Goal: Information Seeking & Learning: Compare options

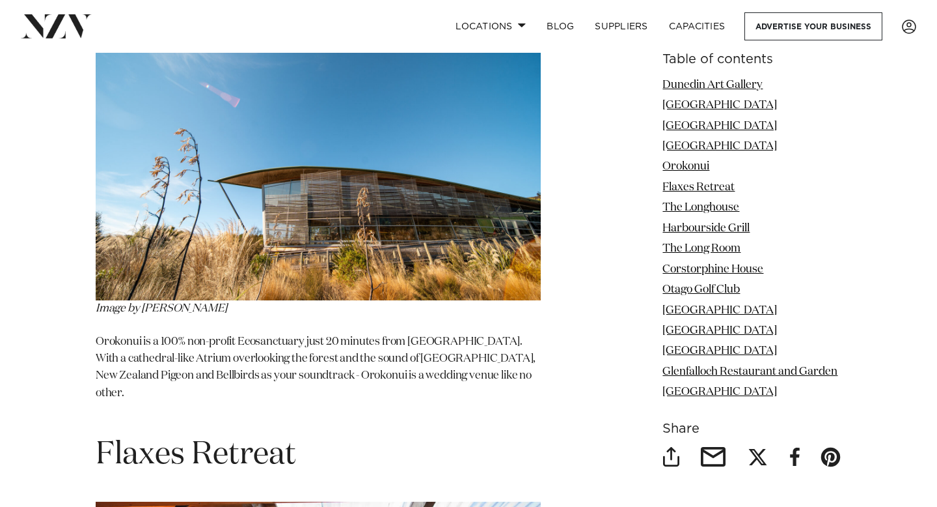
scroll to position [3070, 0]
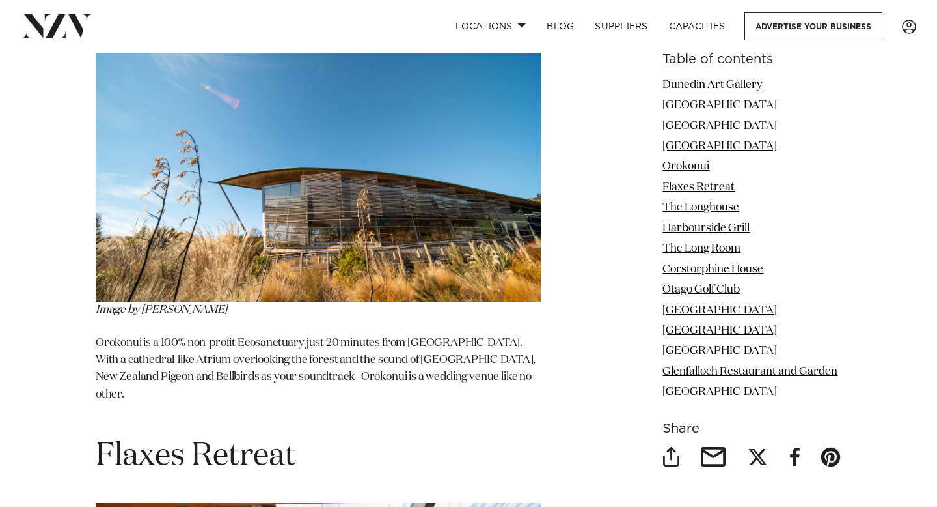
click at [418, 335] on p "Orokonui is a 100% non-profit Ecosanctuary just 20 minutes from [GEOGRAPHIC_DAT…" at bounding box center [318, 378] width 445 height 86
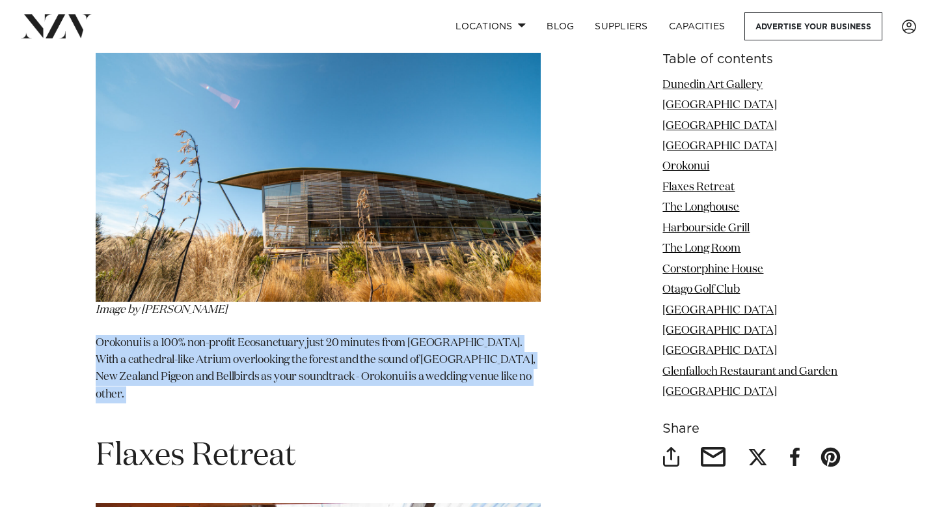
click at [418, 335] on p "Orokonui is a 100% non-profit Ecosanctuary just 20 minutes from [GEOGRAPHIC_DAT…" at bounding box center [318, 378] width 445 height 86
click at [396, 336] on p "Orokonui is a 100% non-profit Ecosanctuary just 20 minutes from [GEOGRAPHIC_DAT…" at bounding box center [318, 378] width 445 height 86
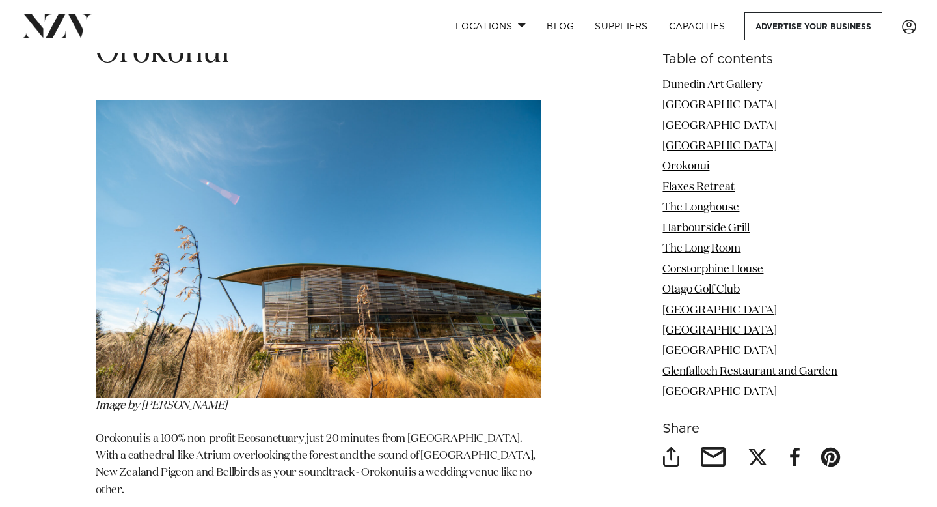
scroll to position [2891, 0]
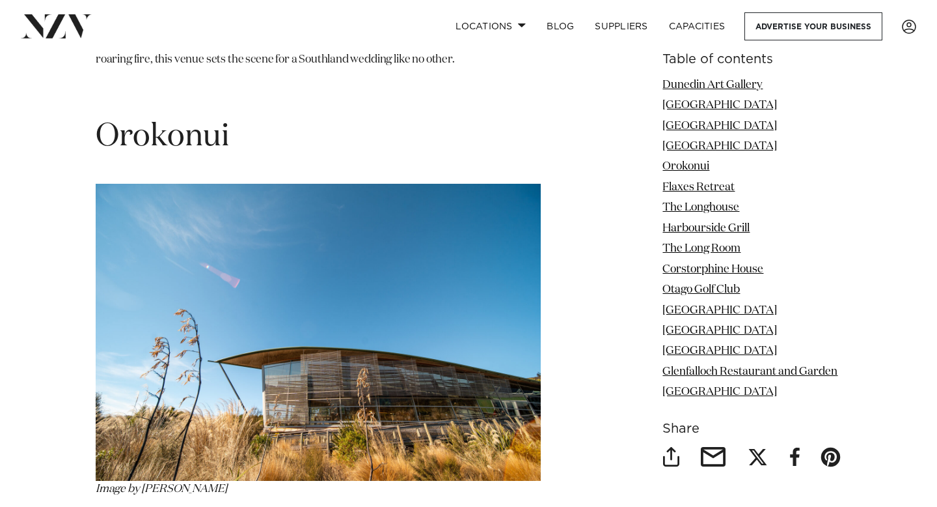
click at [215, 117] on h1 "Orokonui" at bounding box center [318, 137] width 445 height 41
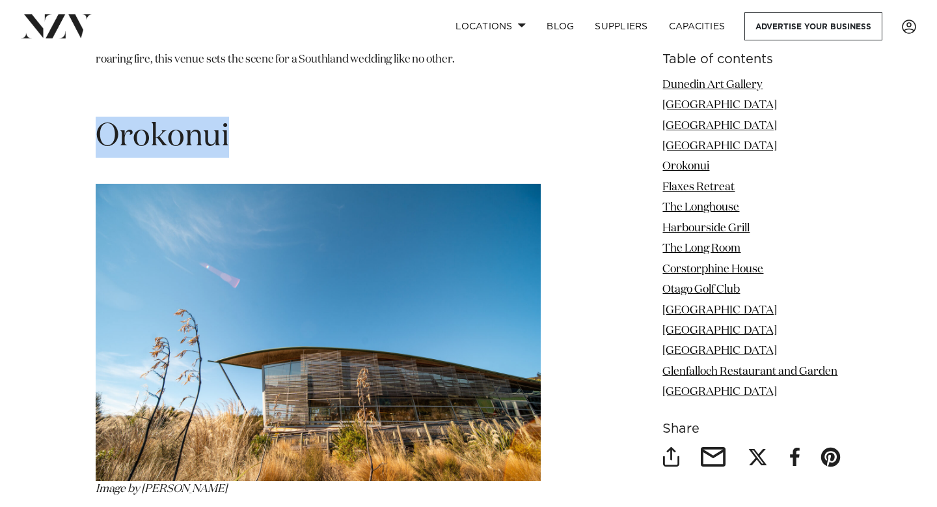
click at [214, 117] on h1 "Orokonui" at bounding box center [318, 137] width 445 height 41
copy section "Orokonui"
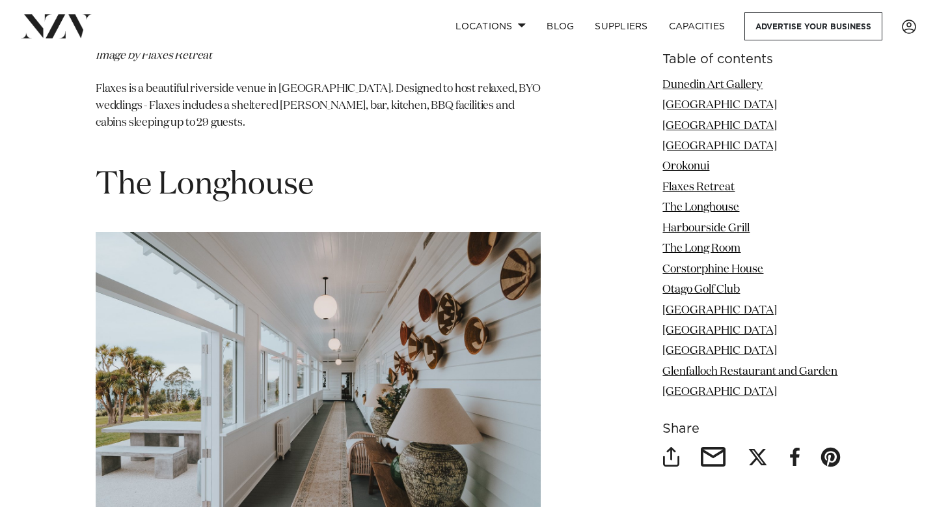
scroll to position [3800, 0]
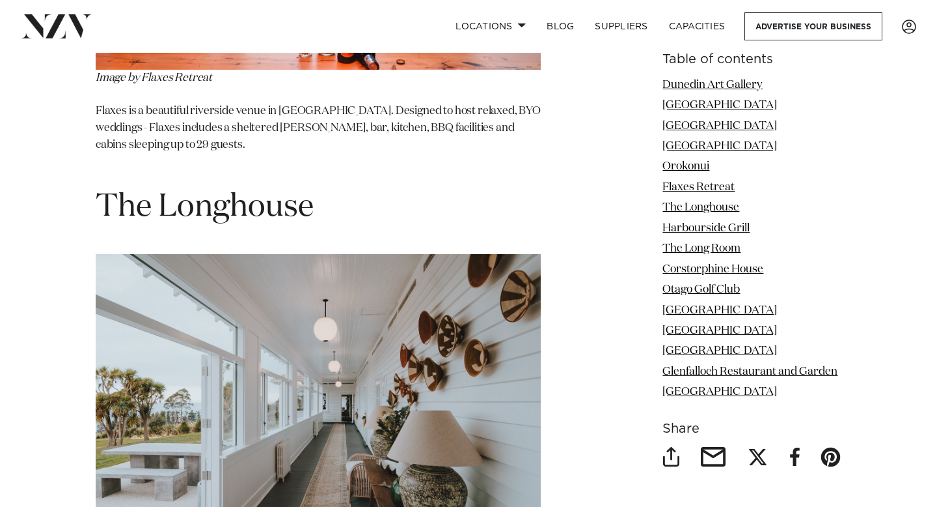
click at [200, 191] on span "The Longhouse" at bounding box center [205, 206] width 218 height 31
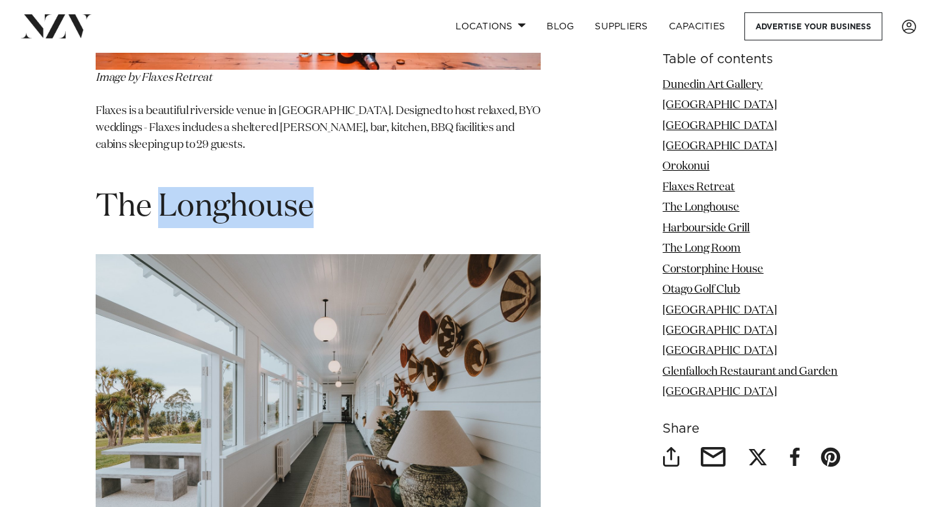
click at [200, 191] on span "The Longhouse" at bounding box center [205, 206] width 218 height 31
copy section "The Longhouse"
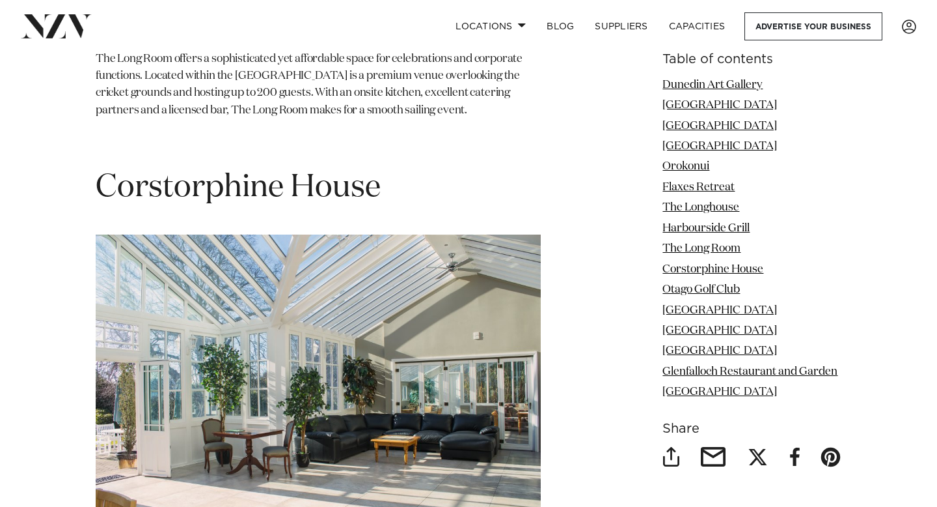
scroll to position [5383, 0]
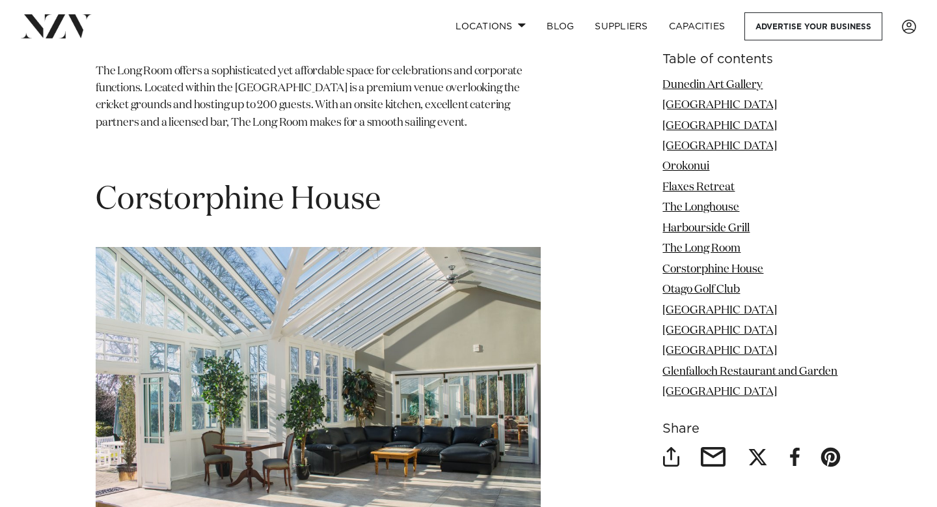
click at [224, 180] on h1 "Corstorphine House" at bounding box center [318, 200] width 445 height 41
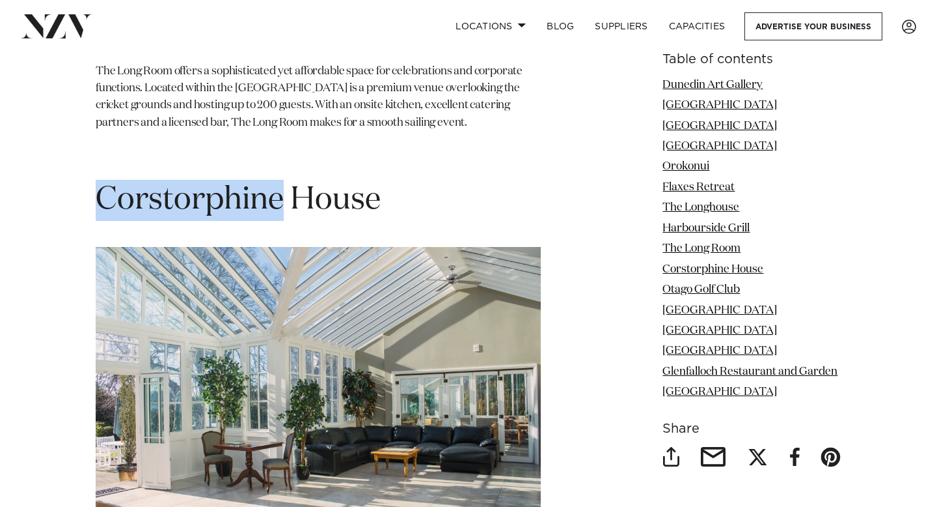
click at [223, 180] on h1 "Corstorphine House" at bounding box center [318, 200] width 445 height 41
copy section "Corstorphine House"
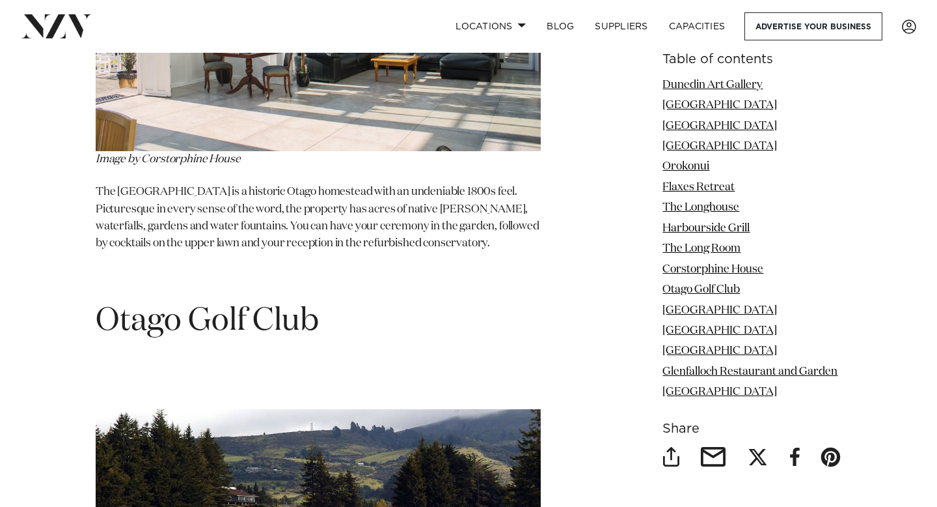
scroll to position [5809, 0]
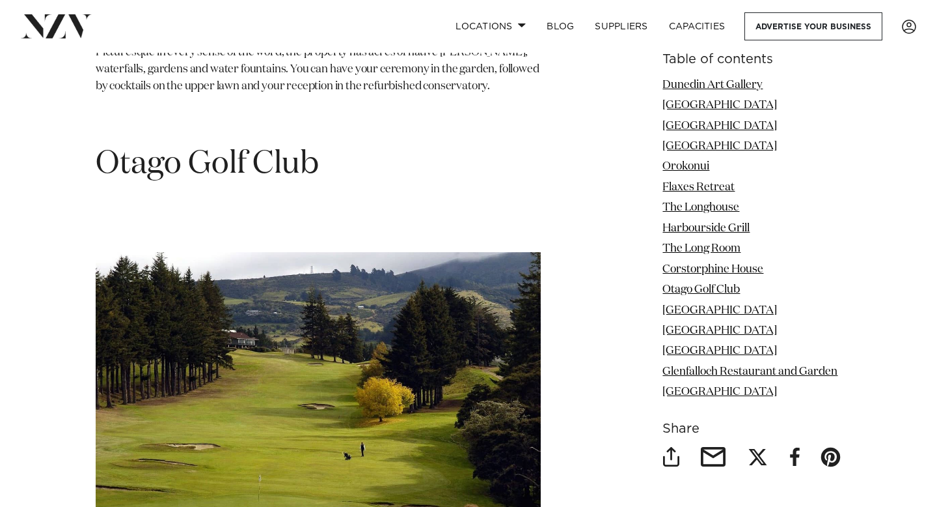
scroll to position [5912, 0]
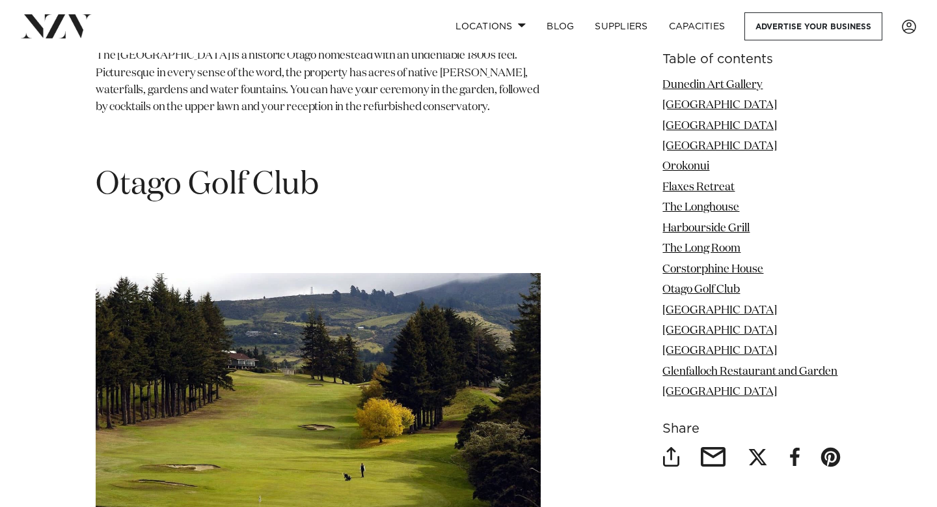
click at [276, 165] on h1 "Otago Golf Club" at bounding box center [318, 206] width 445 height 82
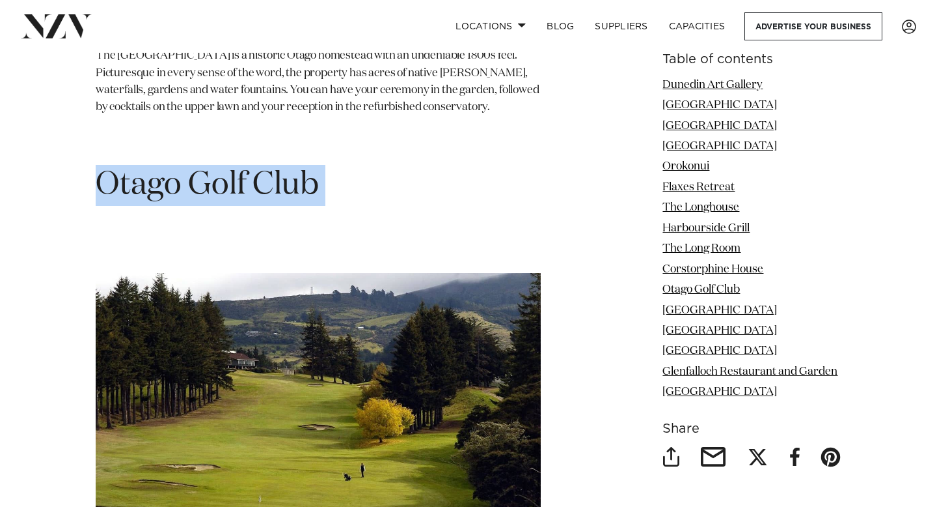
click at [276, 165] on h1 "Otago Golf Club" at bounding box center [318, 206] width 445 height 82
copy h1 "Otago Golf Club"
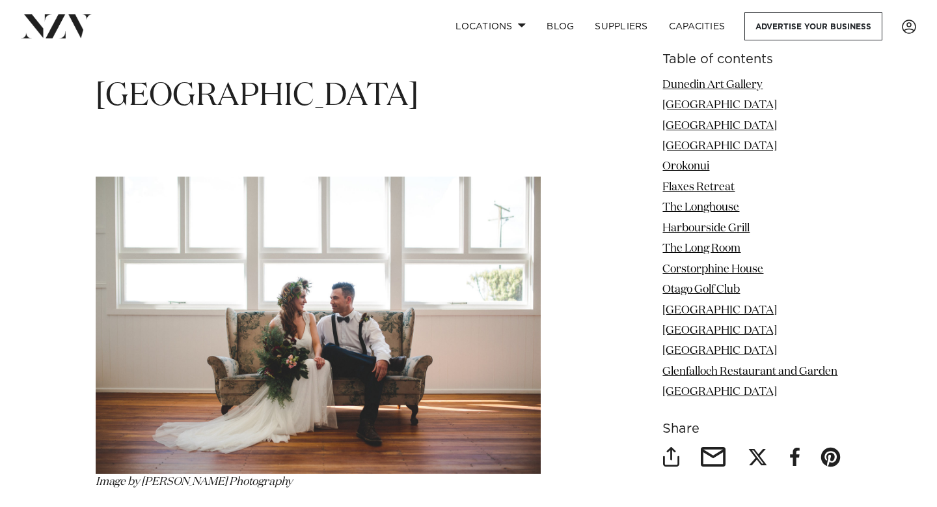
scroll to position [7431, 0]
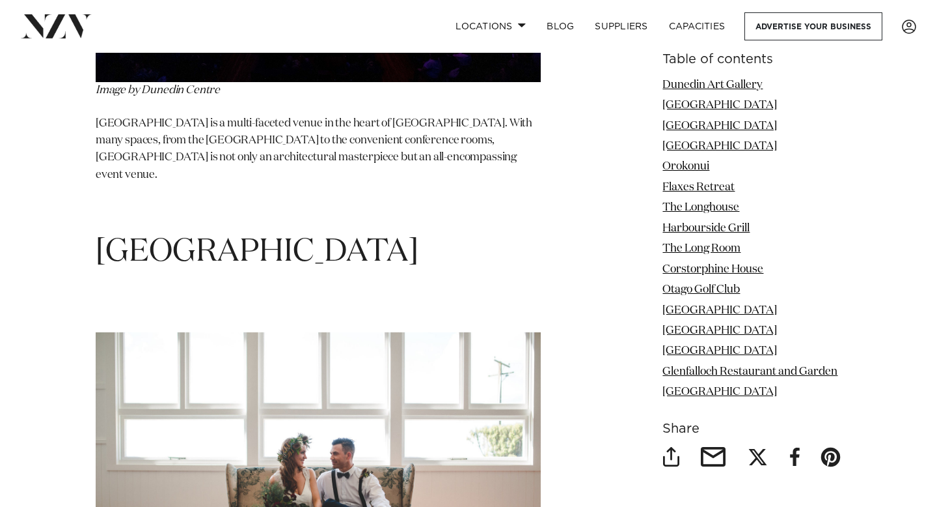
click at [333, 232] on h1 "[GEOGRAPHIC_DATA]" at bounding box center [318, 252] width 445 height 41
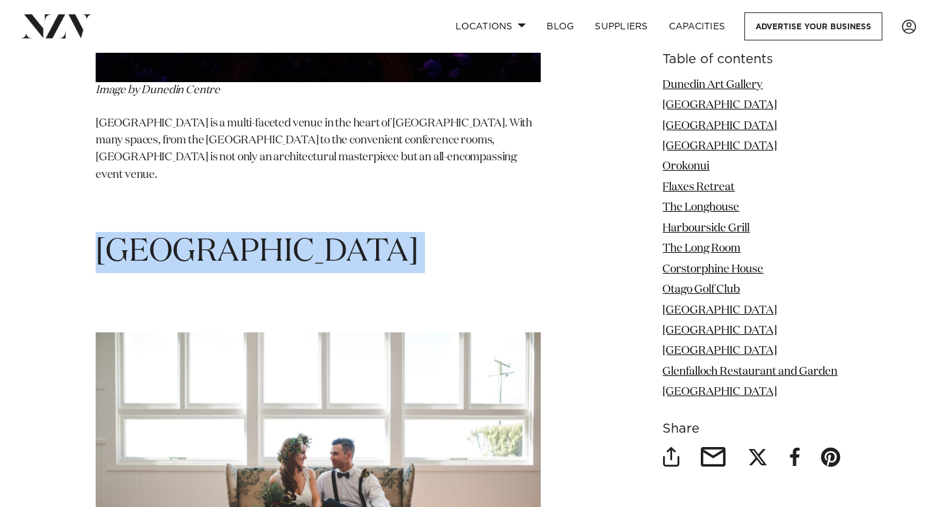
click at [333, 232] on h1 "[GEOGRAPHIC_DATA]" at bounding box center [318, 252] width 445 height 41
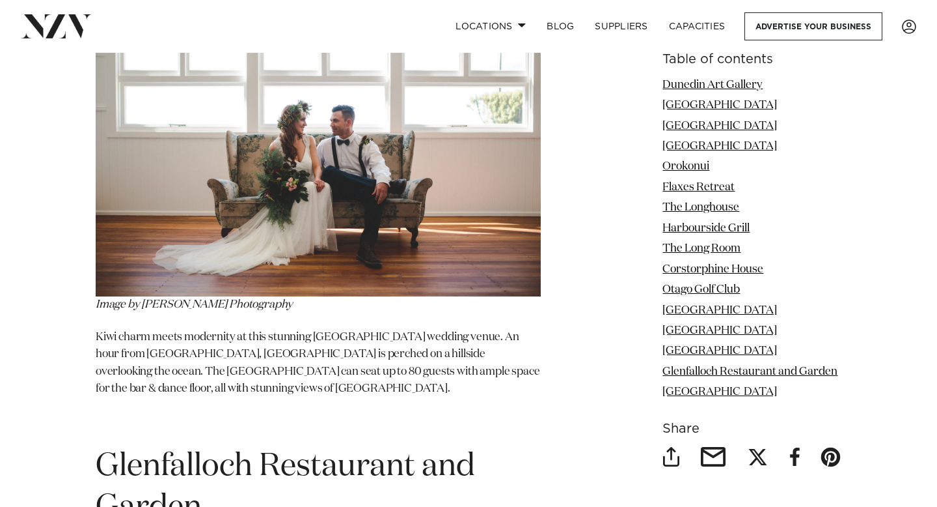
scroll to position [7804, 0]
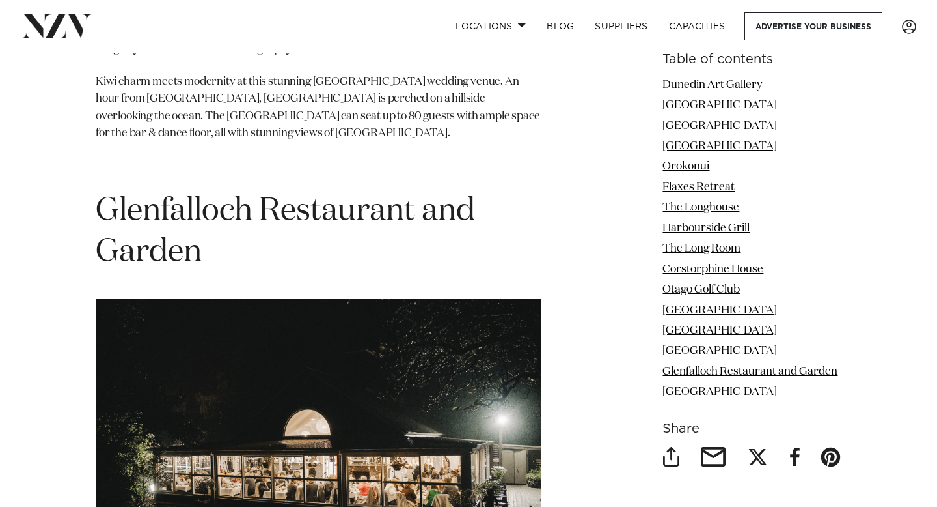
scroll to position [8014, 0]
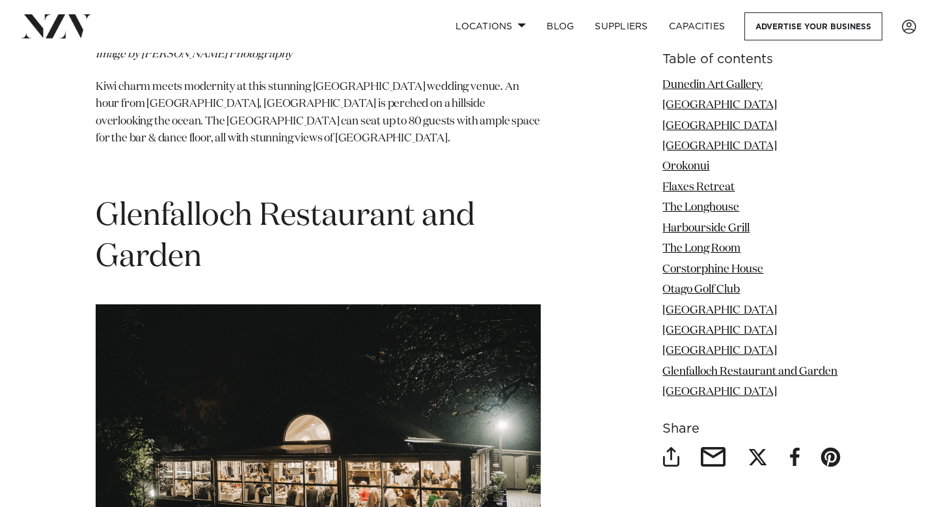
click at [258, 201] on span "Glenfalloch Restaurant and Garden" at bounding box center [286, 237] width 380 height 72
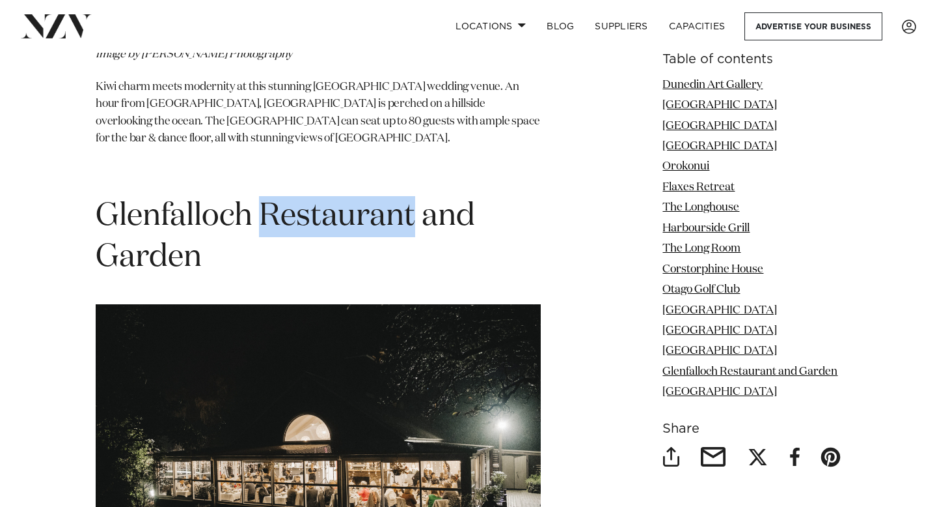
click at [257, 201] on span "Glenfalloch Restaurant and Garden" at bounding box center [286, 237] width 380 height 72
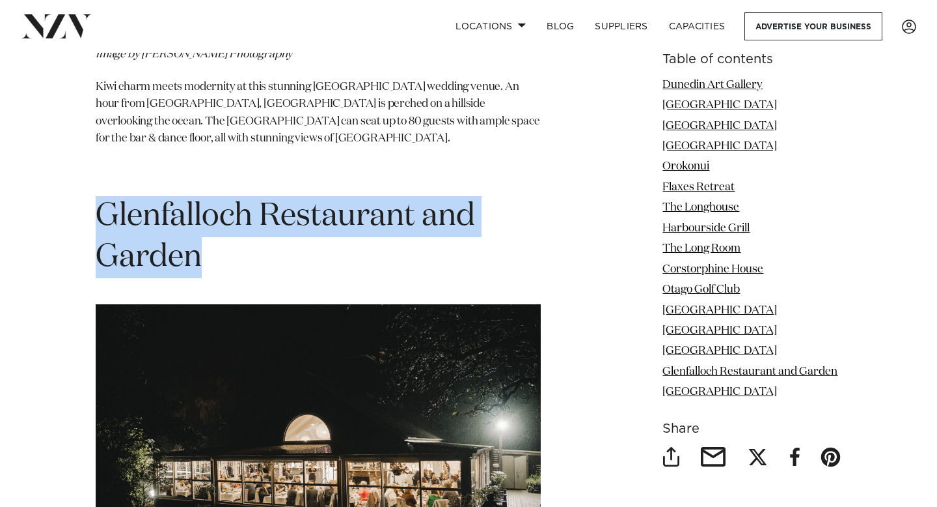
click at [257, 201] on span "Glenfalloch Restaurant and Garden" at bounding box center [286, 237] width 380 height 72
copy section "Glenfalloch Restaurant and Garden"
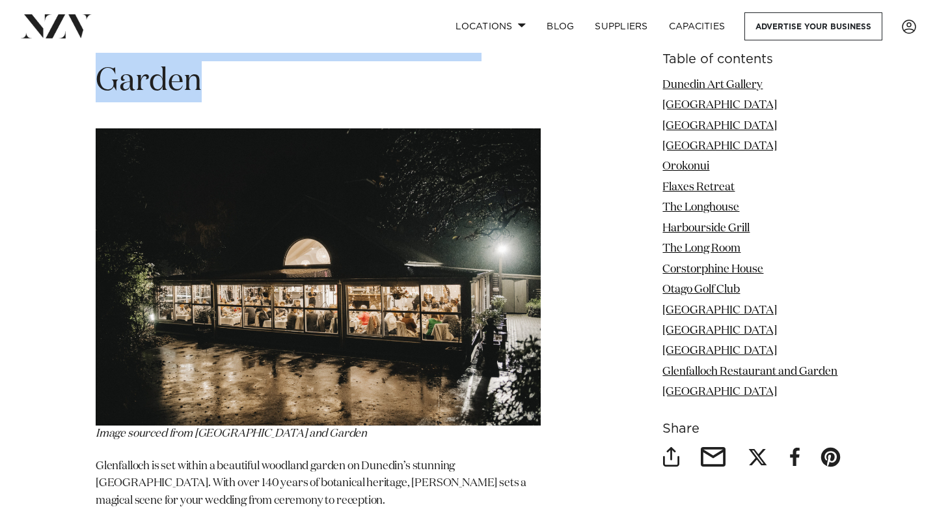
scroll to position [8509, 0]
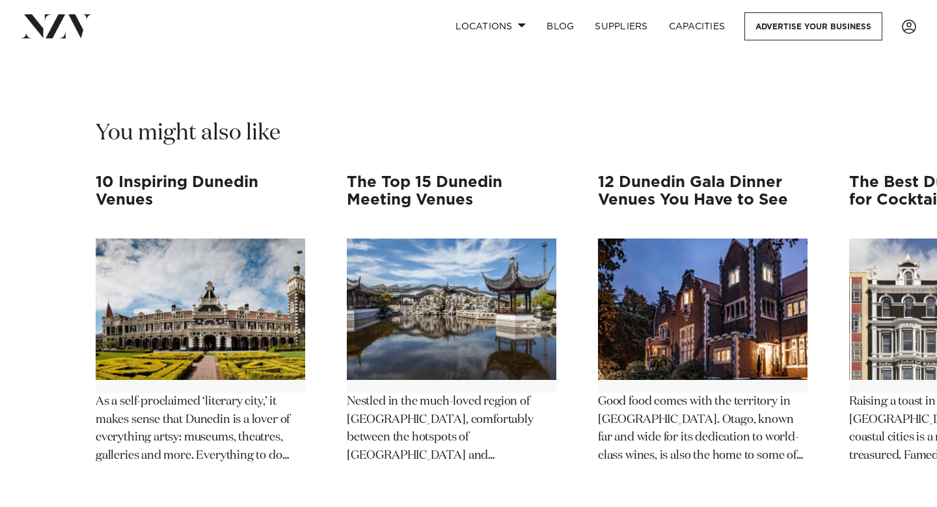
scroll to position [9255, 0]
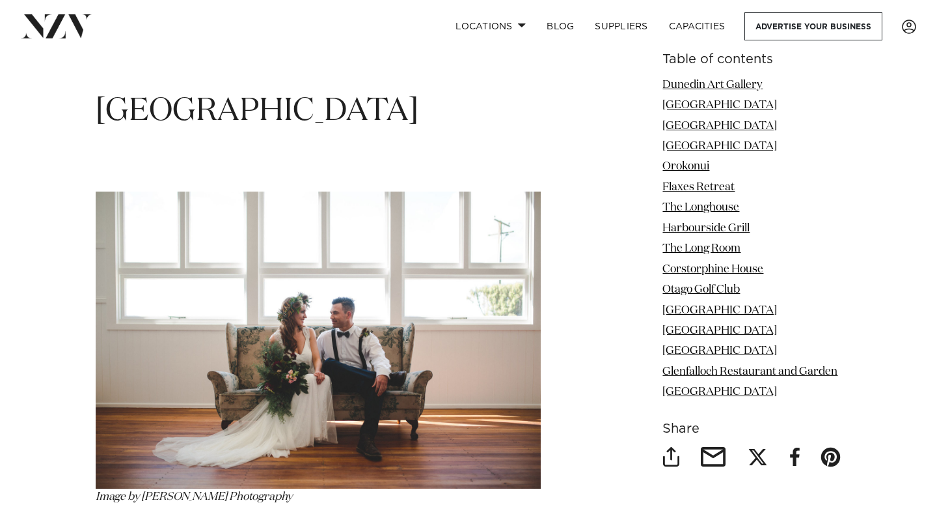
scroll to position [7574, 0]
